Goal: Information Seeking & Learning: Learn about a topic

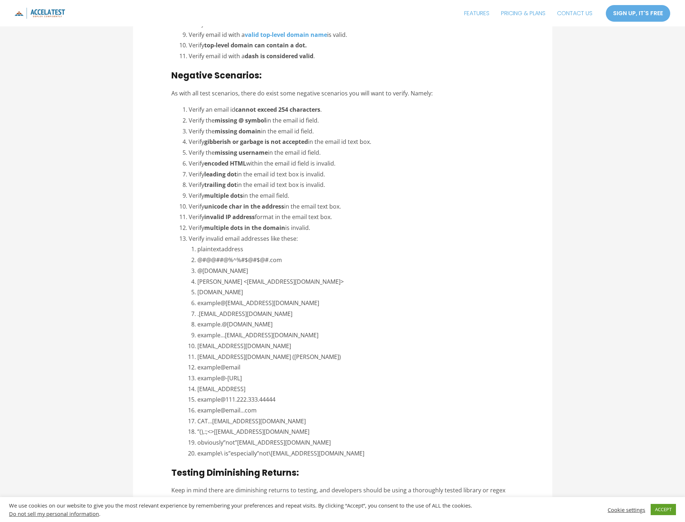
scroll to position [1301, 0]
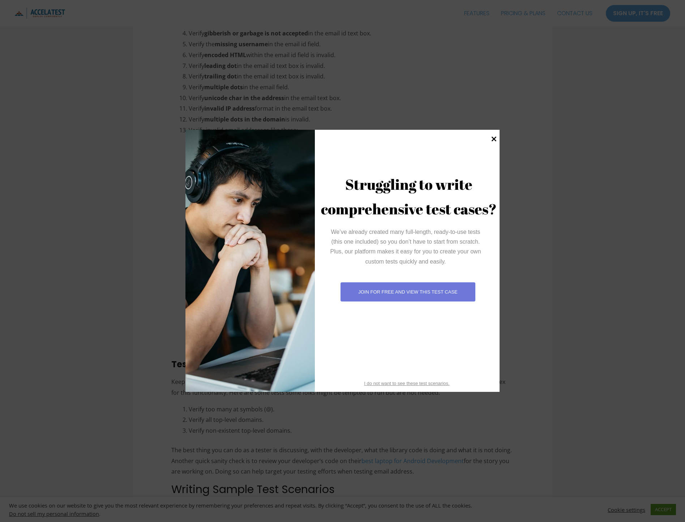
click at [497, 135] on icon at bounding box center [494, 139] width 10 height 10
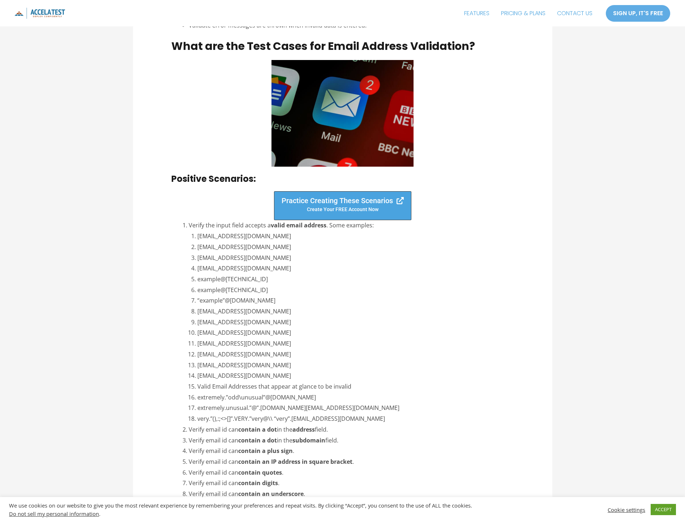
scroll to position [686, 0]
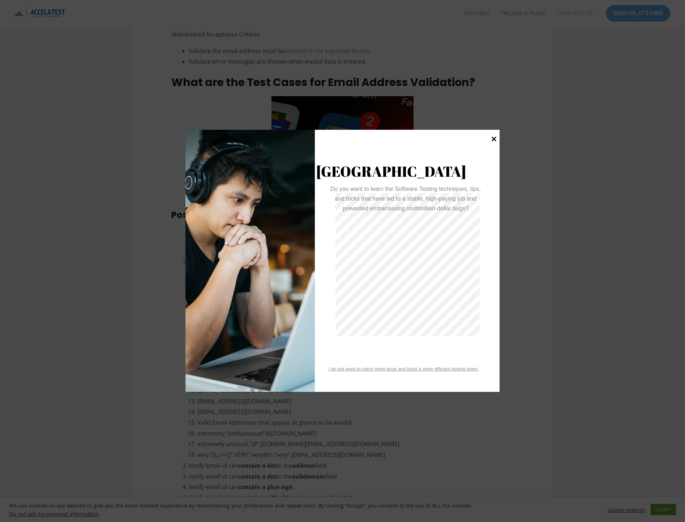
click at [491, 139] on icon at bounding box center [494, 139] width 10 height 10
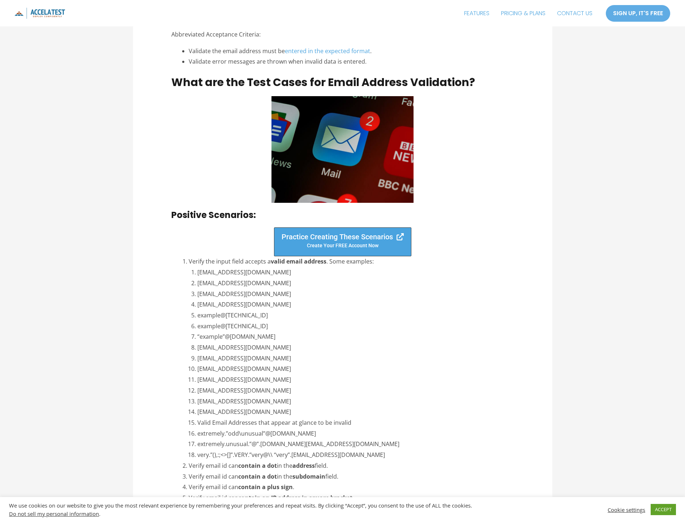
scroll to position [795, 0]
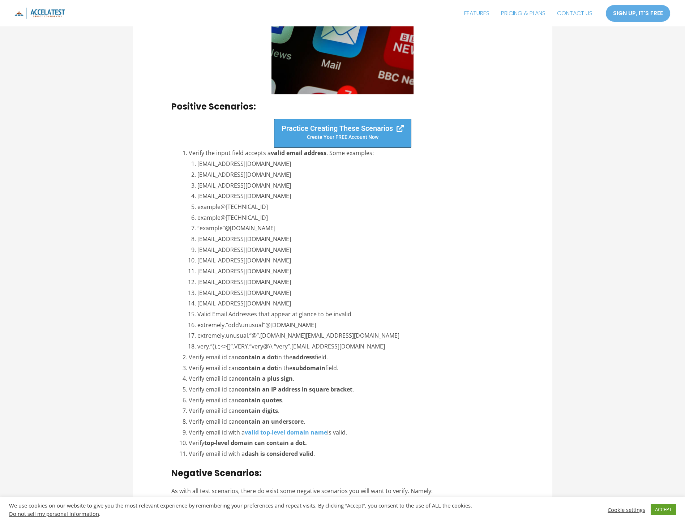
drag, startPoint x: 280, startPoint y: 359, endPoint x: 298, endPoint y: 348, distance: 21.4
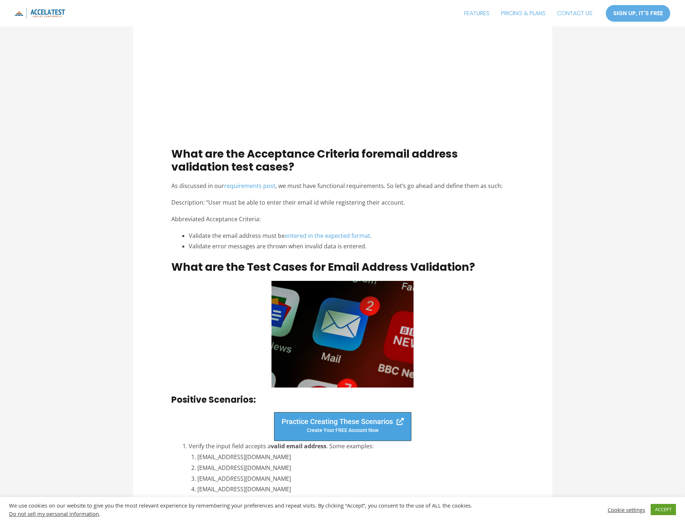
scroll to position [514, 0]
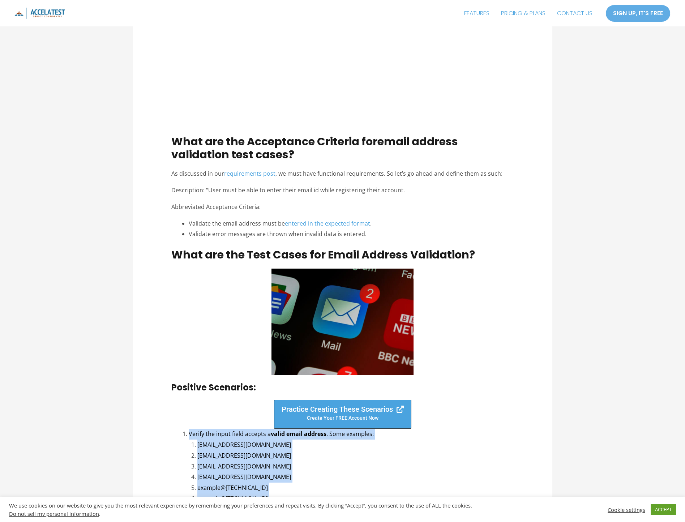
drag, startPoint x: 298, startPoint y: 359, endPoint x: 184, endPoint y: 436, distance: 137.5
copy div "Loremi dol sitam conse adipisc e seddo eiusm tempori . Utla etdolore: magnaal@e…"
